Goal: Use online tool/utility: Utilize a website feature to perform a specific function

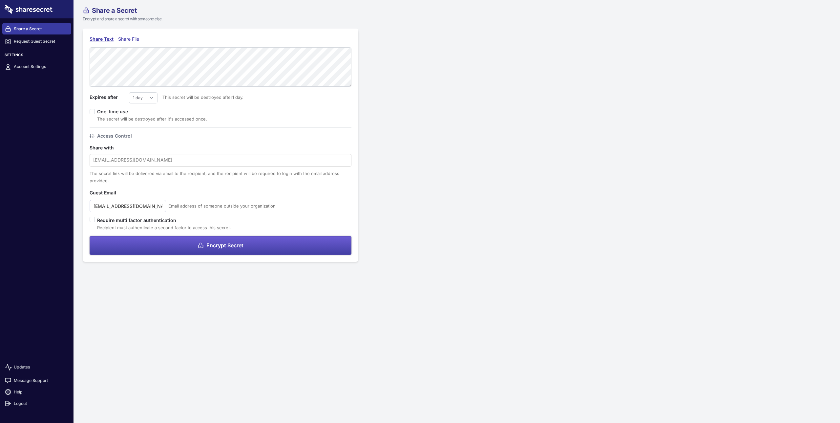
click at [442, 79] on div "Share a Secret Encrypt and share a secret with someone else. Share Text Share F…" at bounding box center [457, 134] width 767 height 269
click at [227, 243] on span "Encrypt Secret" at bounding box center [224, 245] width 37 height 5
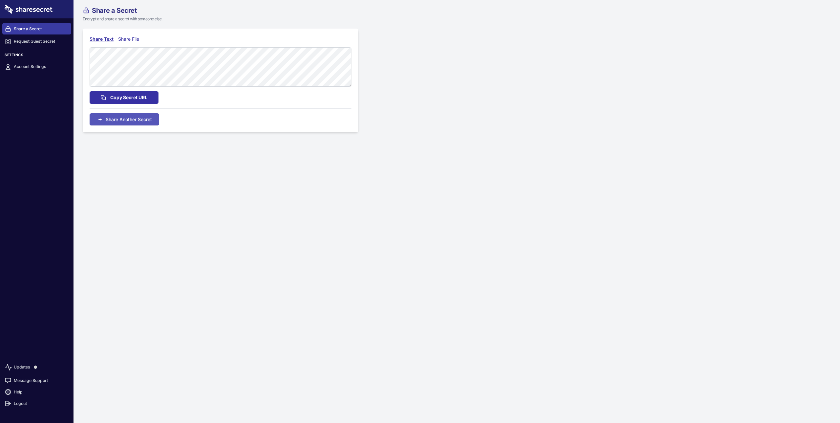
click at [135, 100] on span "Copy Secret URL" at bounding box center [128, 97] width 37 height 7
click at [148, 124] on span "Share Another Secret" at bounding box center [129, 125] width 46 height 7
